Goal: Use online tool/utility

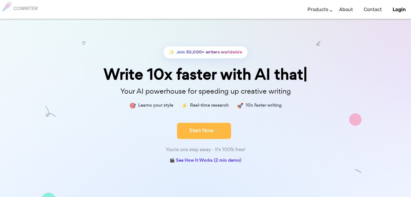
click at [212, 131] on button "Start Now" at bounding box center [204, 131] width 54 height 16
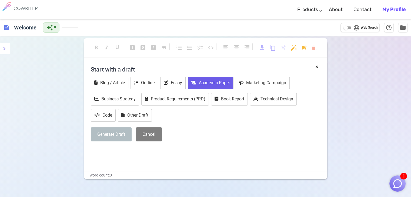
click at [219, 82] on button "Academic Paper" at bounding box center [211, 83] width 46 height 13
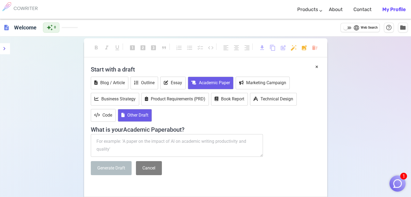
click at [125, 117] on button "Other Draft" at bounding box center [135, 115] width 34 height 13
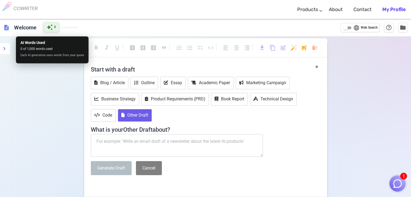
click at [50, 29] on span "auto_awesome" at bounding box center [49, 27] width 6 height 6
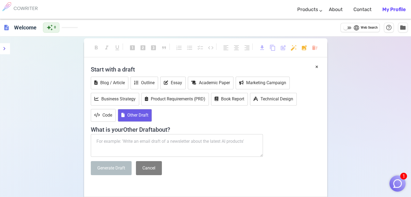
click at [5, 27] on span "description" at bounding box center [6, 27] width 6 height 6
click at [398, 182] on img "button" at bounding box center [397, 183] width 10 height 10
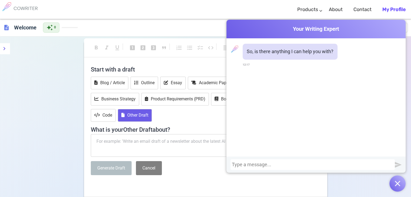
click at [279, 167] on div at bounding box center [312, 164] width 161 height 5
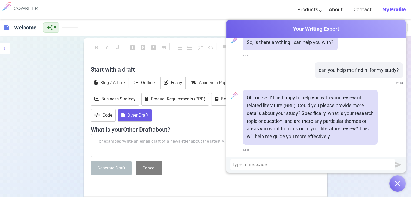
scroll to position [9, 0]
click at [262, 162] on div at bounding box center [312, 164] width 161 height 5
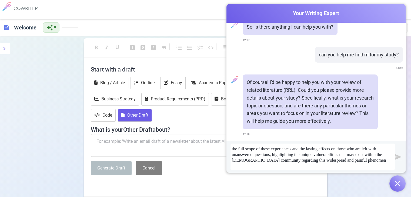
scroll to position [215, 0]
click at [398, 156] on img "submit" at bounding box center [397, 157] width 7 height 7
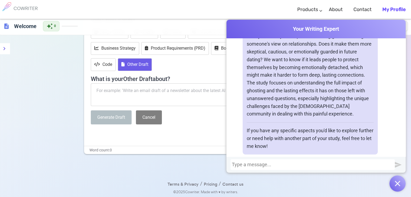
scroll to position [906, 0]
